Goal: Book appointment/travel/reservation

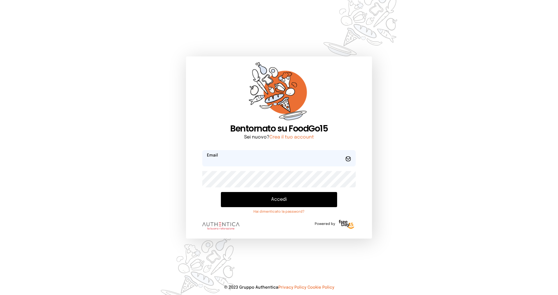
type input "**********"
click at [296, 201] on button "Accedi" at bounding box center [279, 199] width 116 height 15
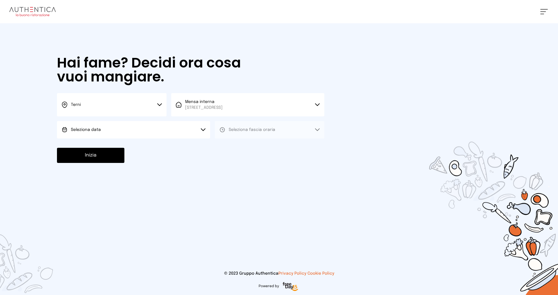
click at [94, 130] on span "Seleziona data" at bounding box center [86, 130] width 30 height 4
click at [89, 144] on span "[DATE], [DATE]" at bounding box center [85, 146] width 28 height 6
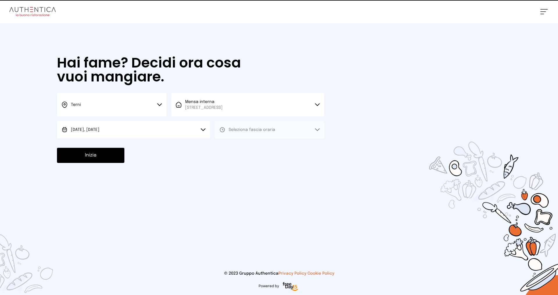
click at [253, 130] on span "Seleziona fascia oraria" at bounding box center [252, 130] width 47 height 4
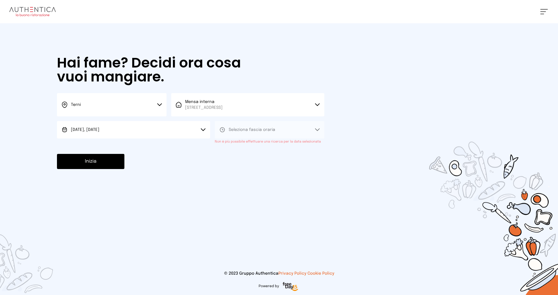
click at [253, 131] on span "Seleziona fascia oraria" at bounding box center [252, 130] width 47 height 4
click at [97, 164] on button "Inizia" at bounding box center [90, 161] width 67 height 15
click at [167, 169] on div "Inizia Per poter proseguire devi compilare tutti i campi" at bounding box center [190, 165] width 267 height 22
